Goal: Find specific page/section: Find specific page/section

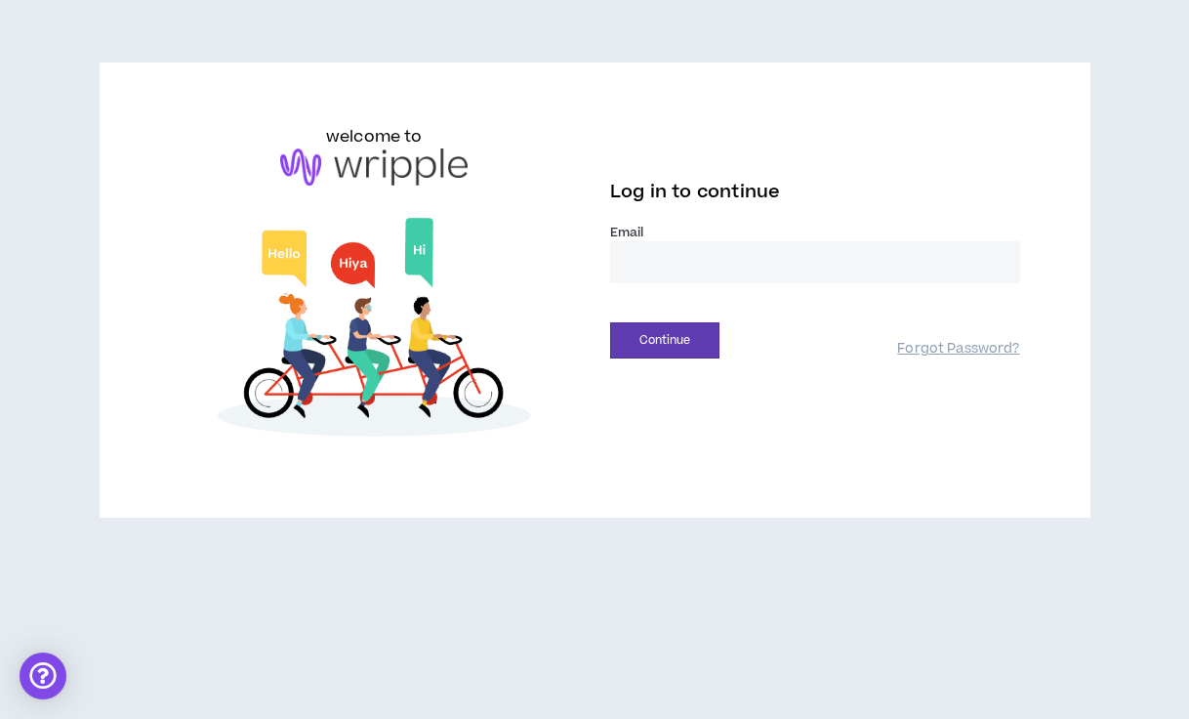
click at [663, 258] on input "email" at bounding box center [815, 262] width 410 height 42
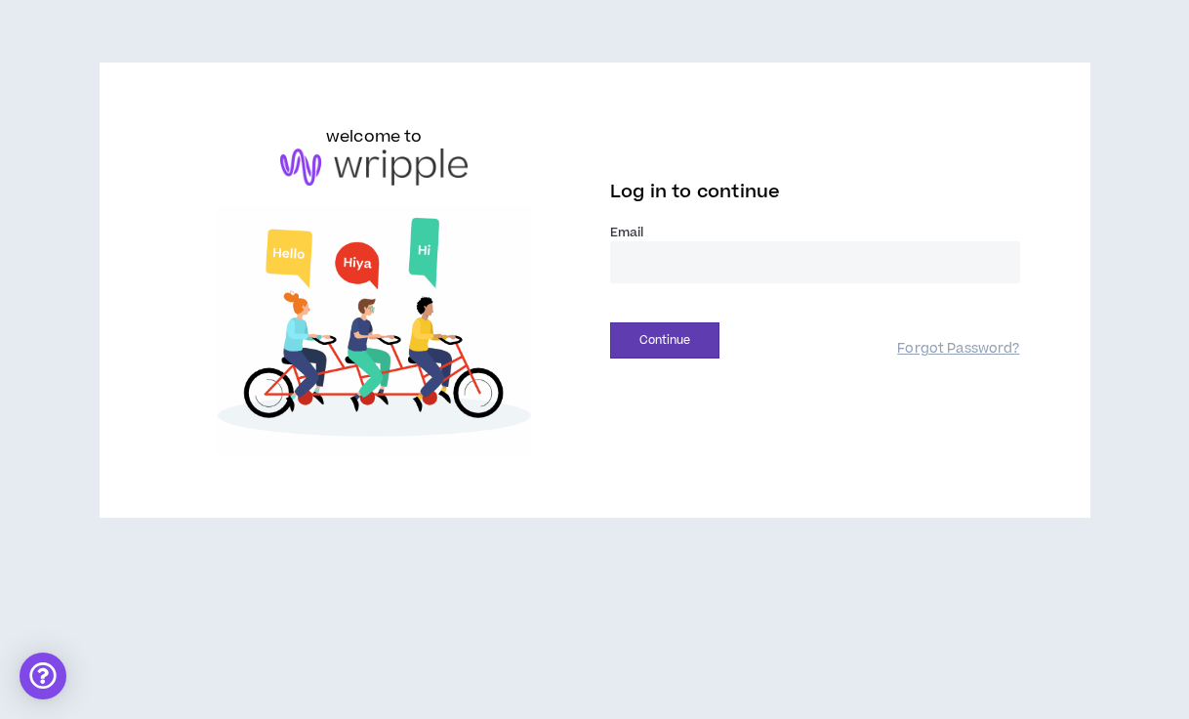
type input "**********"
click at [642, 336] on button "Continue" at bounding box center [664, 340] width 109 height 36
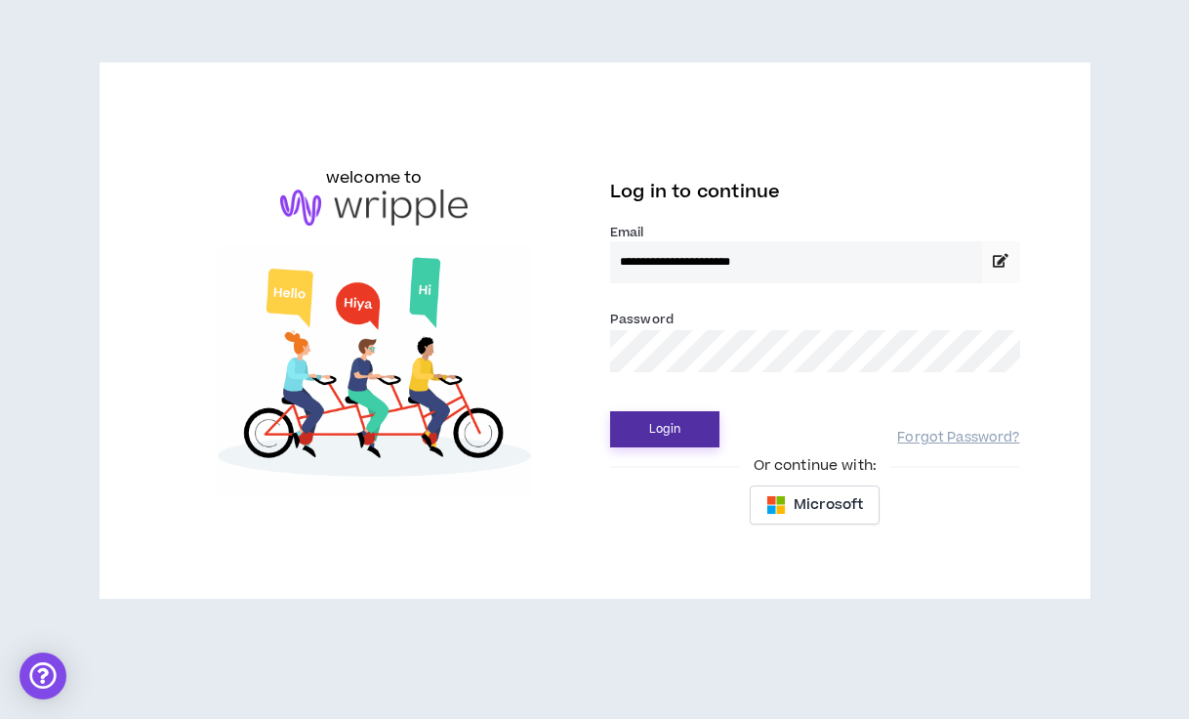
click at [648, 443] on button "Login" at bounding box center [664, 429] width 109 height 36
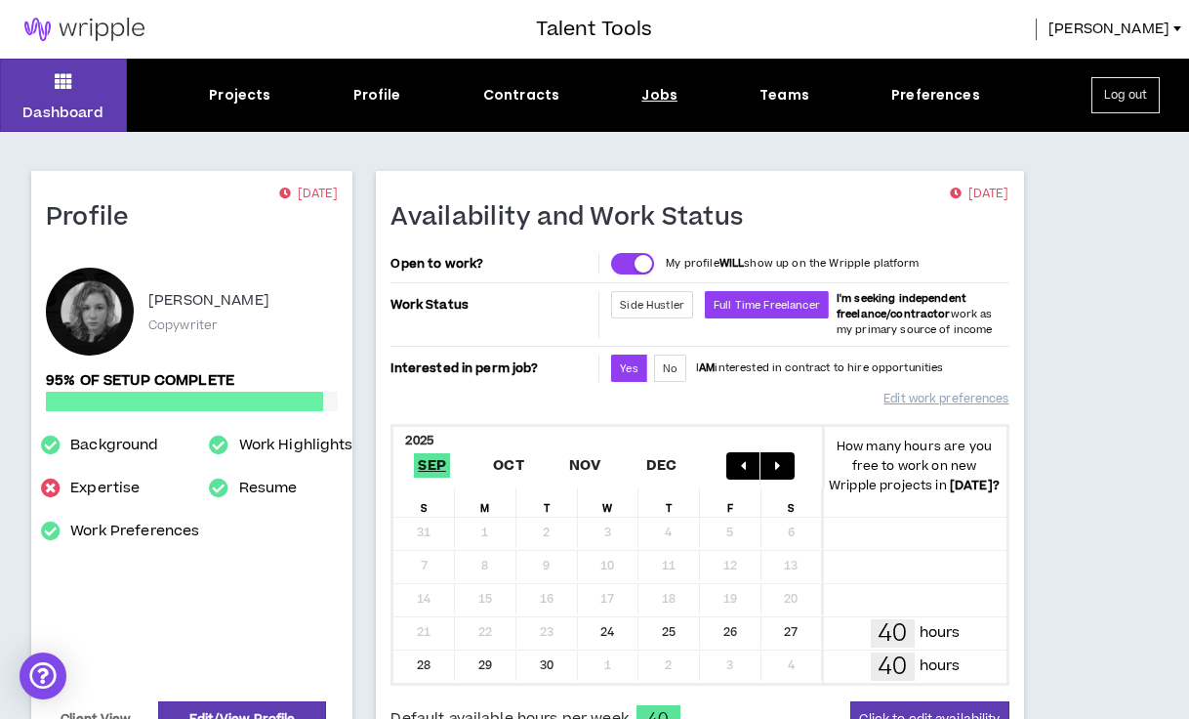
click at [656, 95] on div "Jobs" at bounding box center [659, 95] width 36 height 21
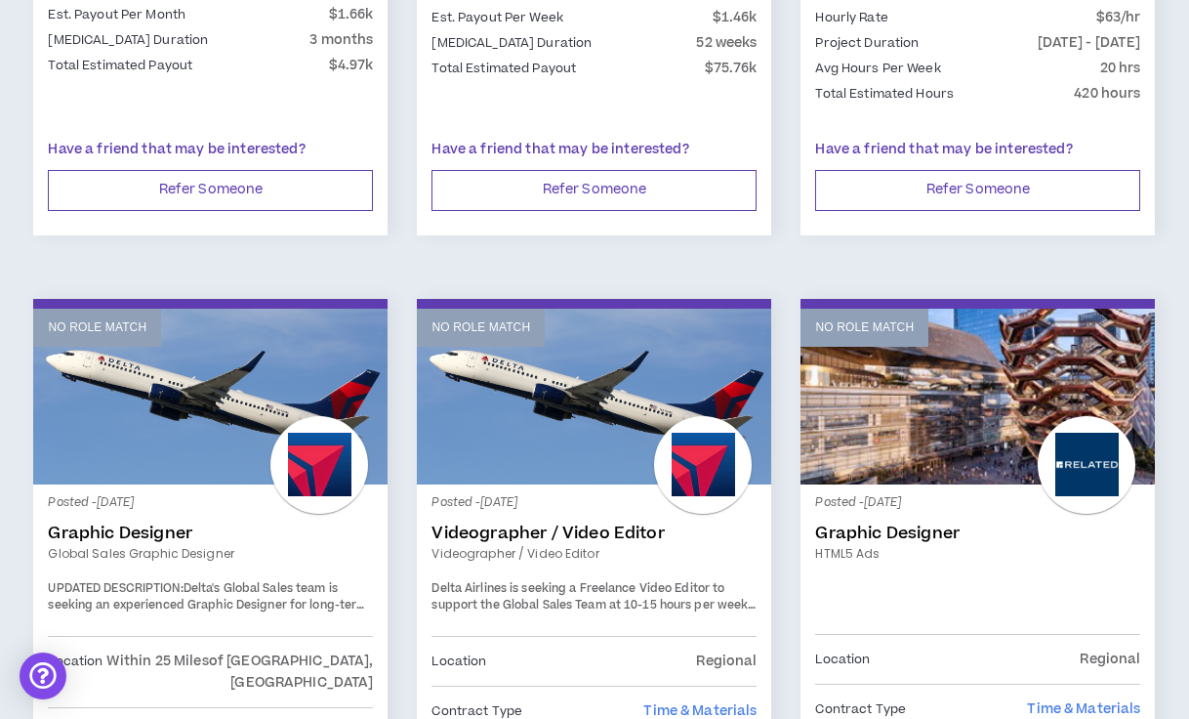
scroll to position [3258, 0]
